Goal: Information Seeking & Learning: Learn about a topic

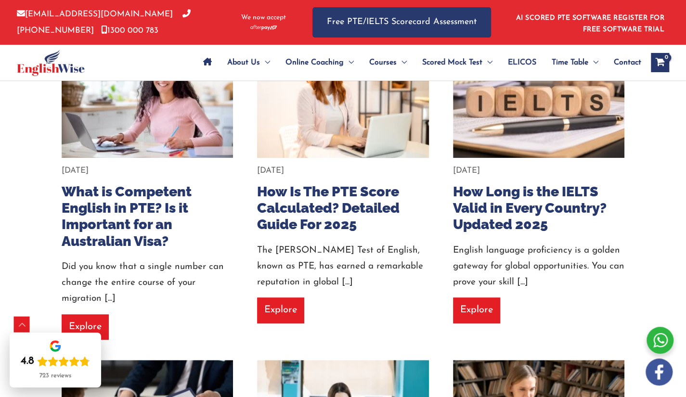
click at [308, 136] on img at bounding box center [342, 101] width 189 height 126
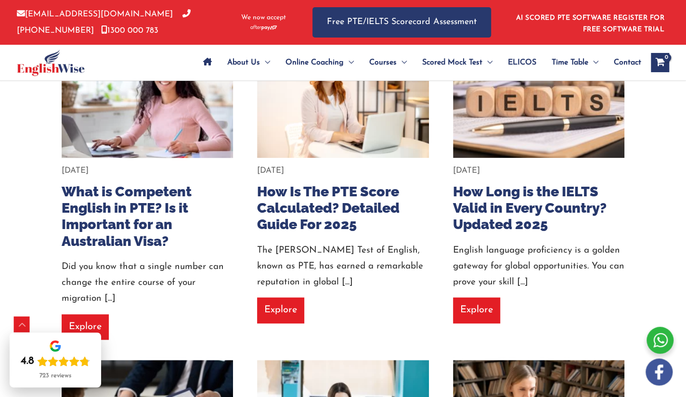
click at [151, 118] on img at bounding box center [147, 101] width 189 height 126
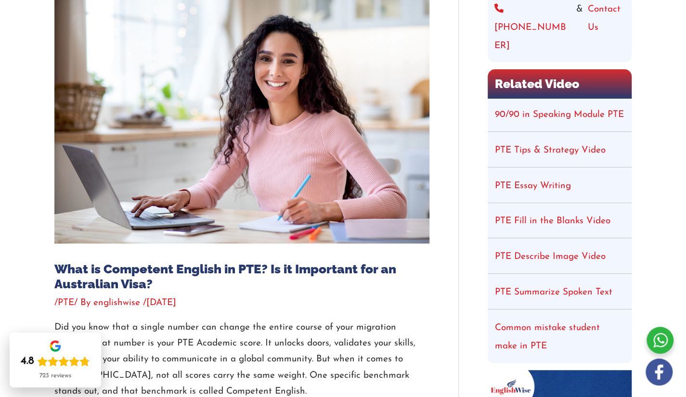
scroll to position [142, 0]
click at [290, 165] on img at bounding box center [241, 118] width 375 height 250
